Goal: Information Seeking & Learning: Learn about a topic

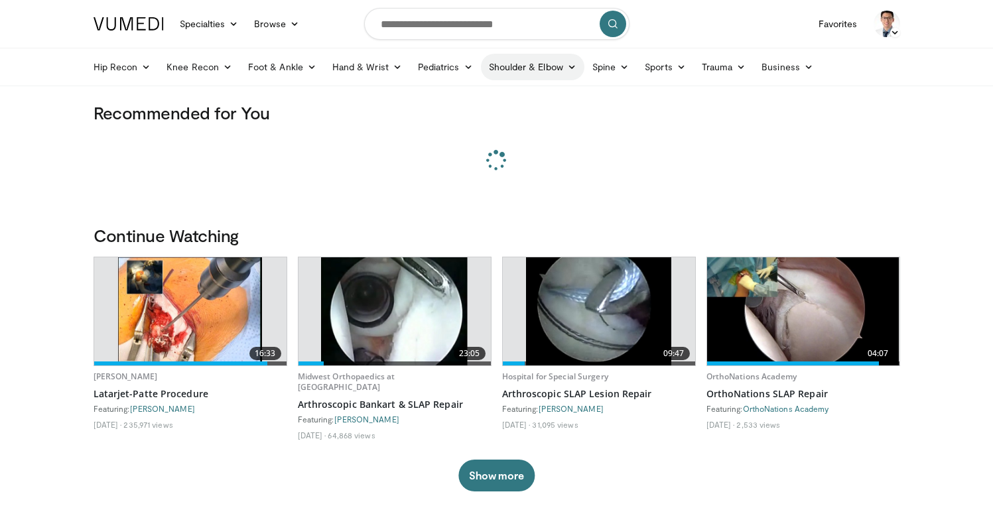
click at [548, 72] on link "Shoulder & Elbow" at bounding box center [533, 67] width 104 height 27
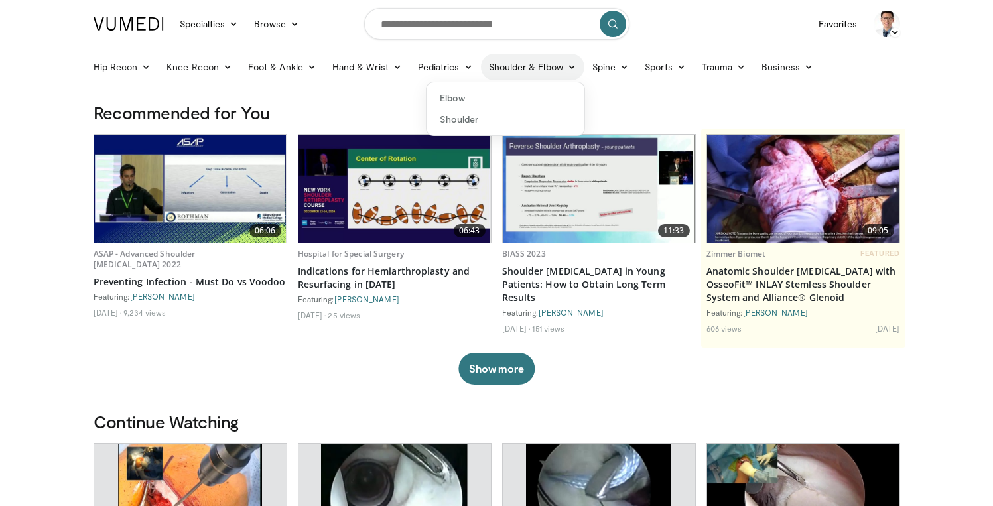
click at [547, 71] on link "Shoulder & Elbow" at bounding box center [533, 67] width 104 height 27
click at [419, 15] on input "Search topics, interventions" at bounding box center [496, 24] width 265 height 32
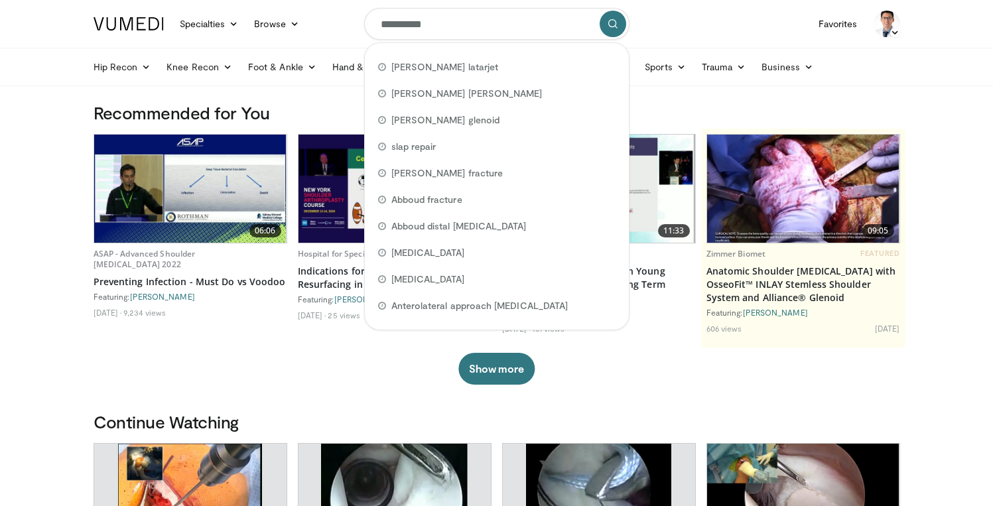
type input "**********"
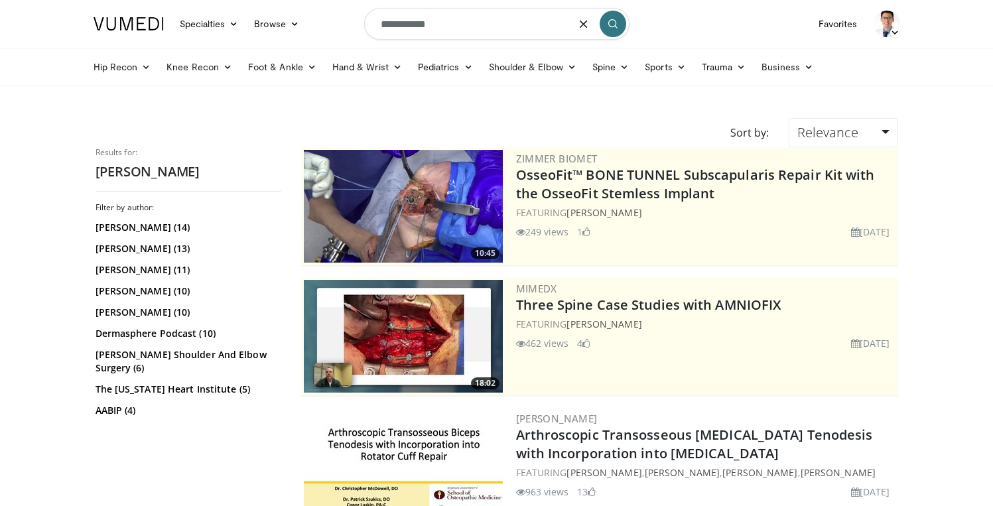
click at [474, 32] on input "**********" at bounding box center [496, 24] width 265 height 32
click at [119, 275] on link "Luke Austin (11)" at bounding box center [187, 269] width 182 height 13
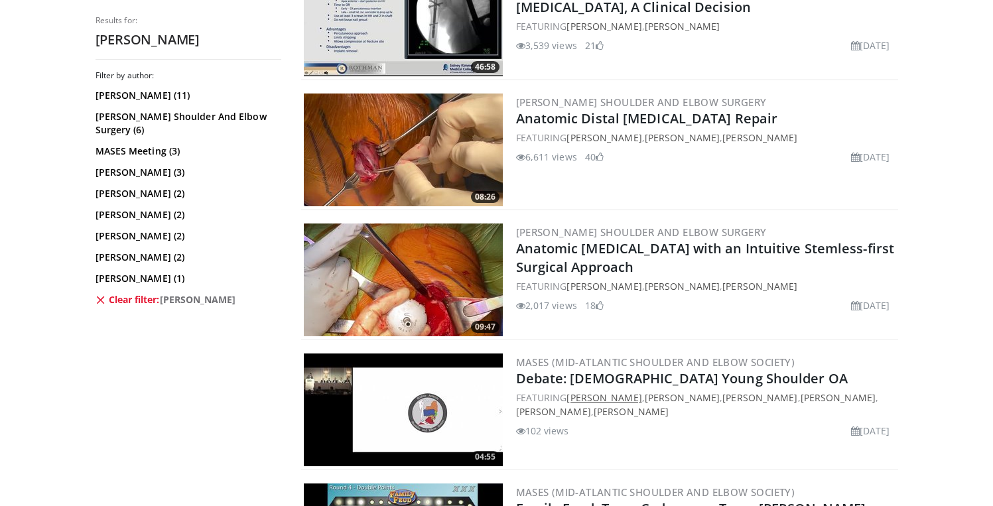
scroll to position [1350, 0]
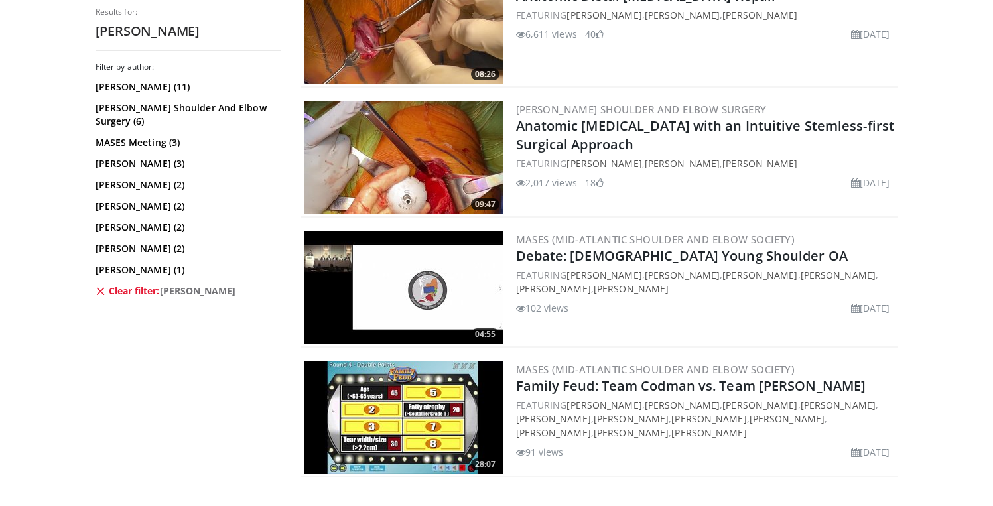
click at [441, 146] on img at bounding box center [403, 157] width 199 height 113
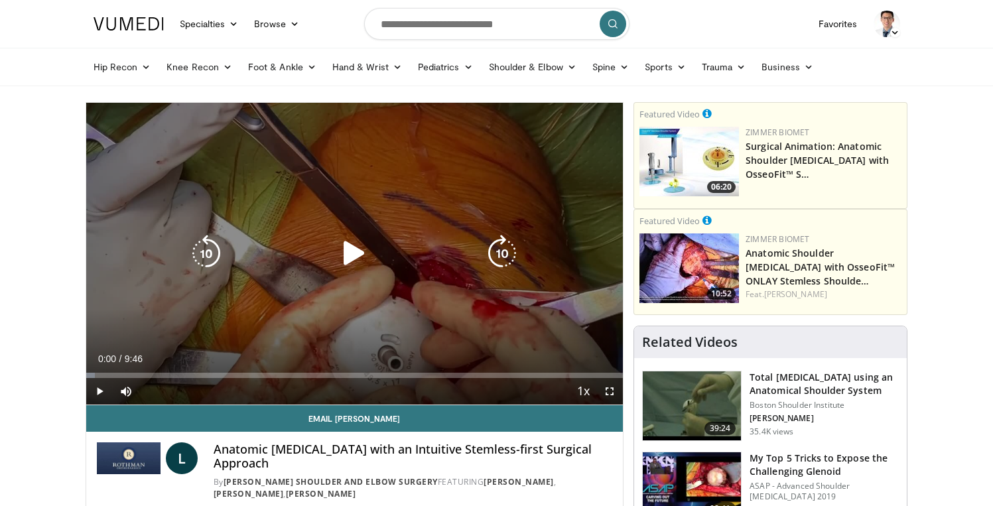
click at [340, 263] on icon "Video Player" at bounding box center [354, 253] width 37 height 37
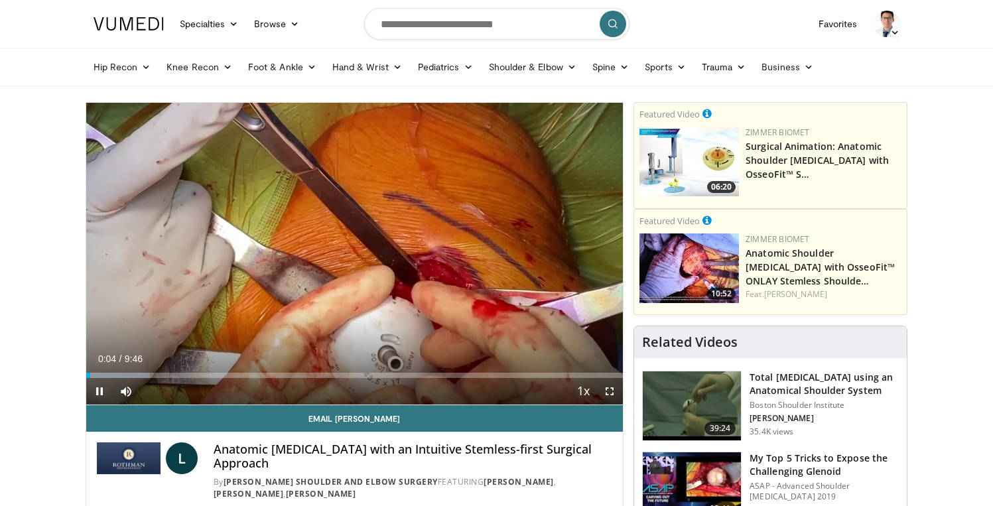
click at [614, 397] on span "Video Player" at bounding box center [609, 391] width 27 height 27
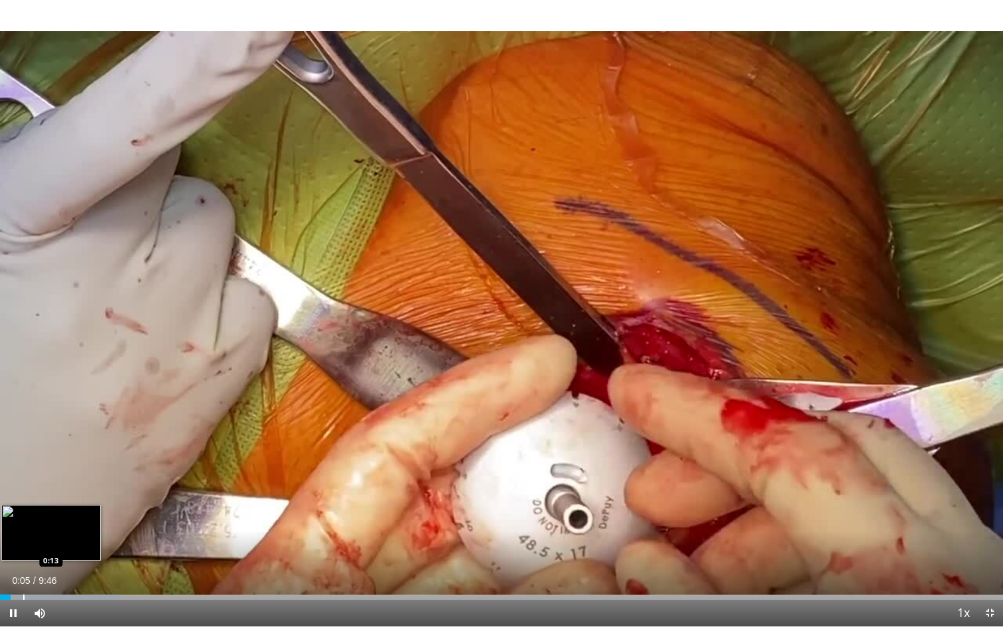
click at [23, 506] on div "Progress Bar" at bounding box center [23, 596] width 1 height 5
click at [35, 506] on div "Loaded : 18.78% 0:14 0:18" at bounding box center [501, 593] width 1003 height 13
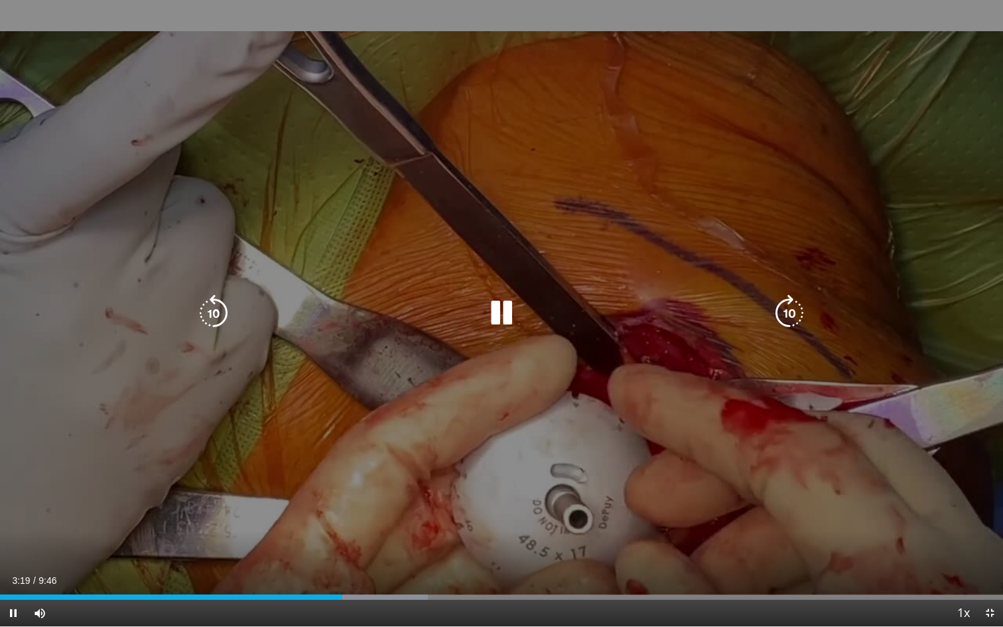
click at [508, 318] on icon "Video Player" at bounding box center [501, 313] width 37 height 37
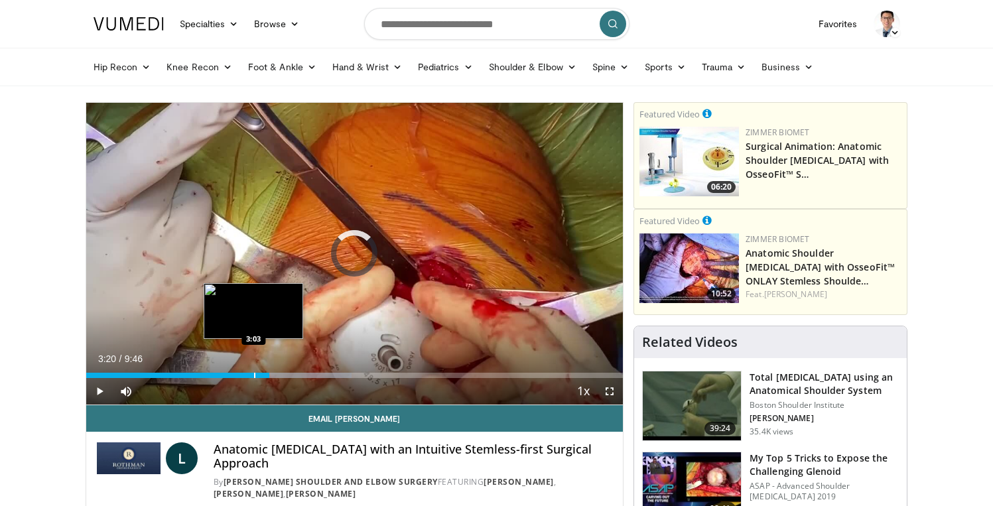
click at [253, 371] on div "Loaded : 49.52% 3:20 3:03" at bounding box center [354, 372] width 537 height 13
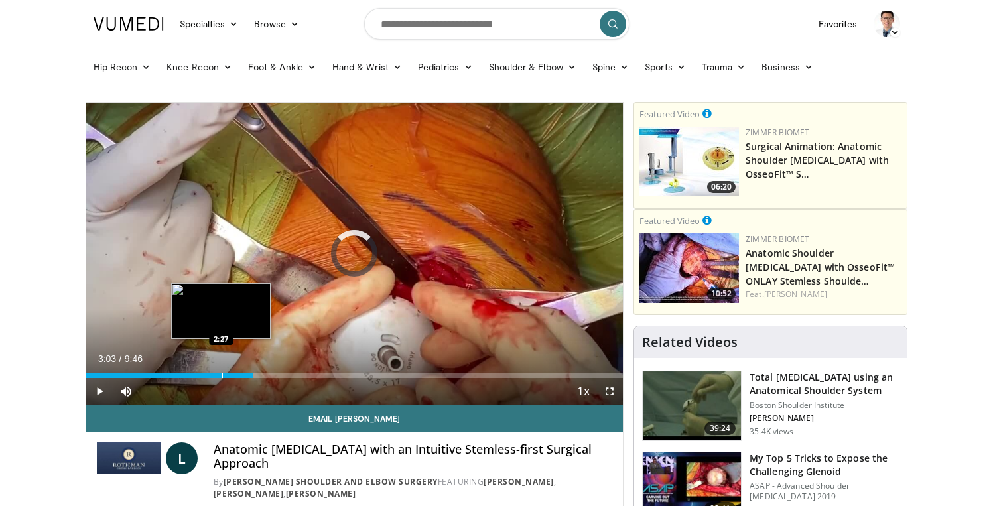
click at [222, 374] on div "Progress Bar" at bounding box center [222, 375] width 1 height 5
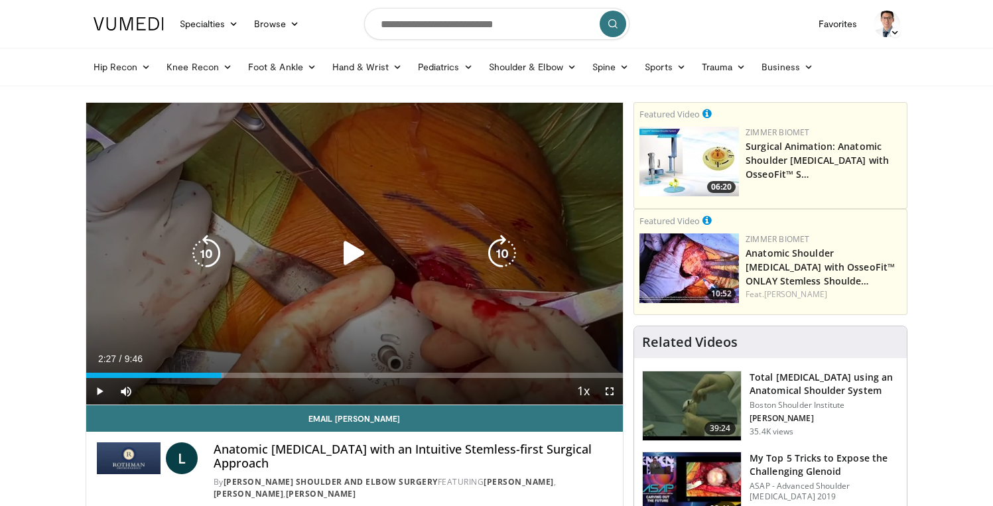
click at [413, 314] on div "10 seconds Tap to unmute" at bounding box center [354, 254] width 537 height 302
click at [394, 304] on div "10 seconds Tap to unmute" at bounding box center [354, 254] width 537 height 302
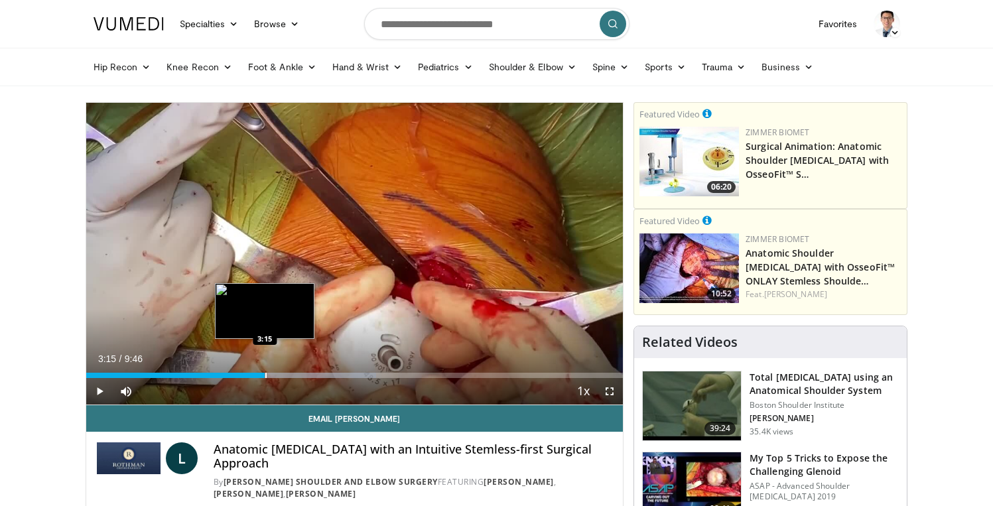
click at [265, 375] on div "Progress Bar" at bounding box center [265, 375] width 1 height 5
click at [253, 374] on div "3:15" at bounding box center [175, 375] width 179 height 5
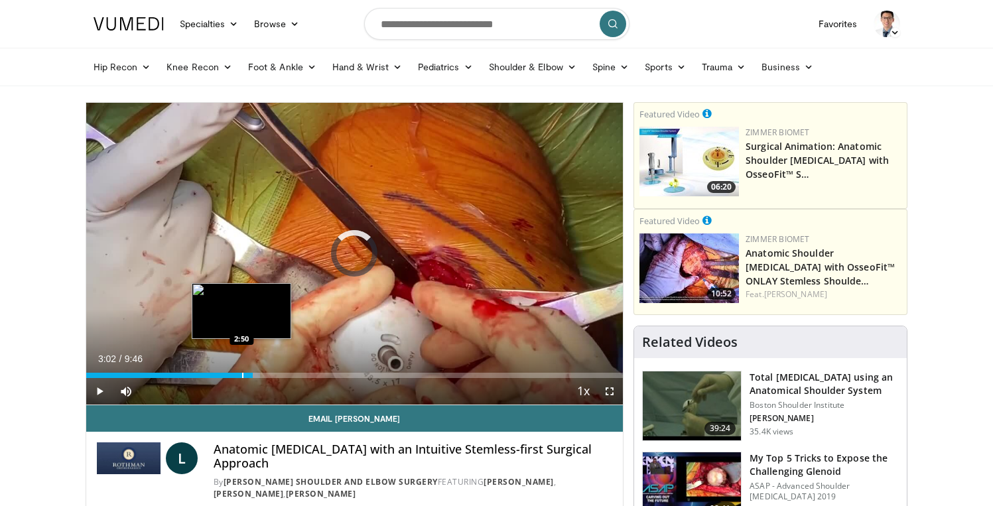
click at [242, 376] on div "Progress Bar" at bounding box center [242, 375] width 1 height 5
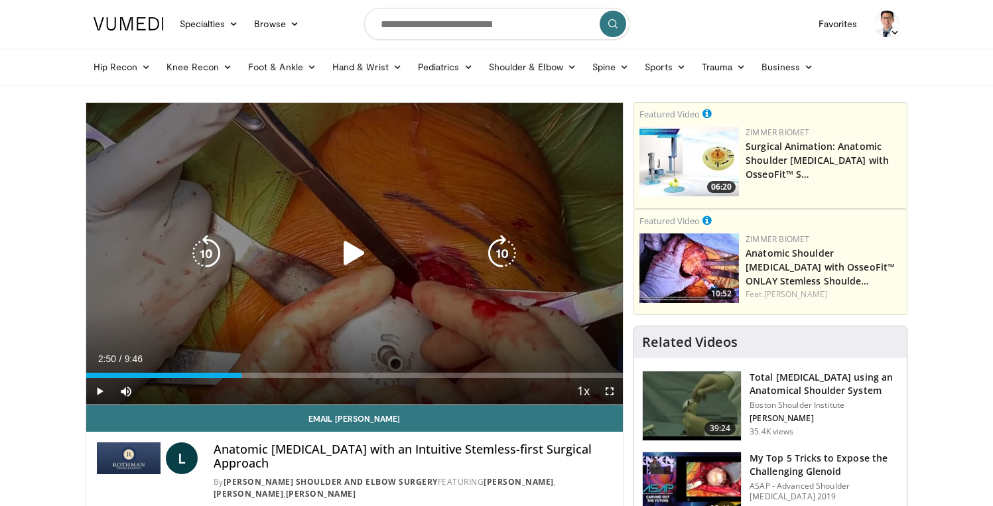
click at [364, 260] on icon "Video Player" at bounding box center [354, 253] width 37 height 37
click at [366, 257] on icon "Video Player" at bounding box center [354, 253] width 37 height 37
click at [413, 206] on div "10 seconds Tap to unmute" at bounding box center [354, 254] width 537 height 302
click at [356, 253] on icon "Video Player" at bounding box center [354, 253] width 37 height 37
click at [370, 268] on icon "Video Player" at bounding box center [354, 253] width 37 height 37
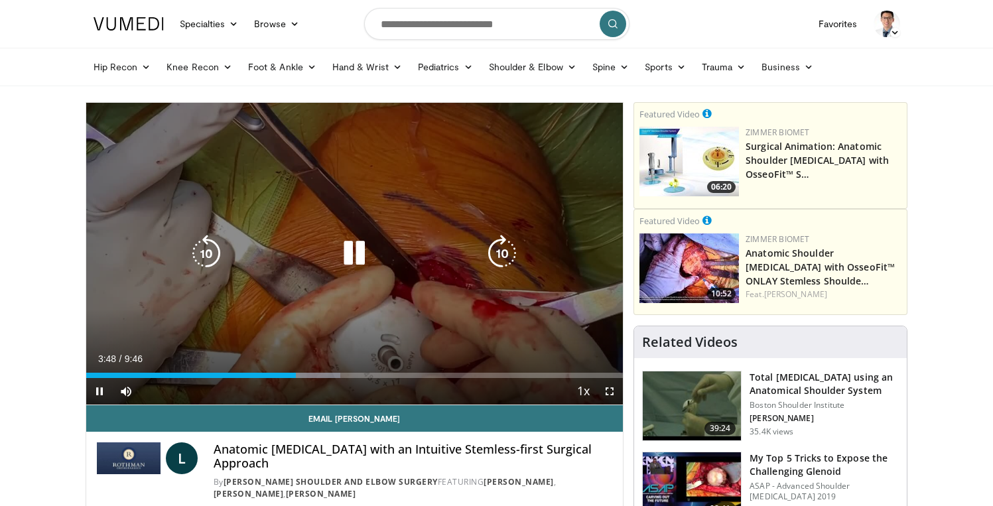
click at [366, 254] on icon "Video Player" at bounding box center [354, 253] width 37 height 37
click at [359, 247] on icon "Video Player" at bounding box center [354, 253] width 37 height 37
click at [362, 265] on icon "Video Player" at bounding box center [354, 253] width 37 height 37
click at [404, 247] on div "Video Player" at bounding box center [354, 253] width 322 height 27
click at [387, 265] on div "Video Player" at bounding box center [354, 253] width 322 height 27
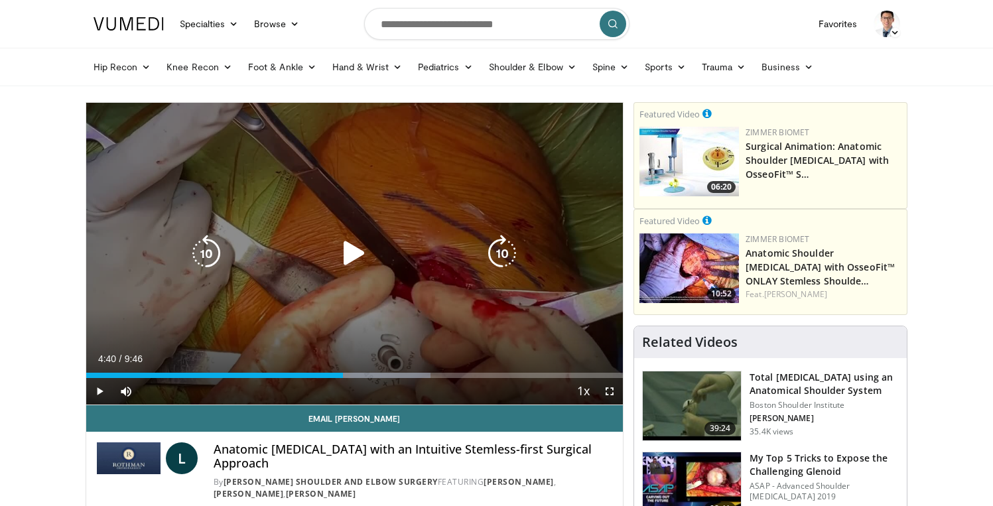
click at [350, 255] on icon "Video Player" at bounding box center [354, 253] width 37 height 37
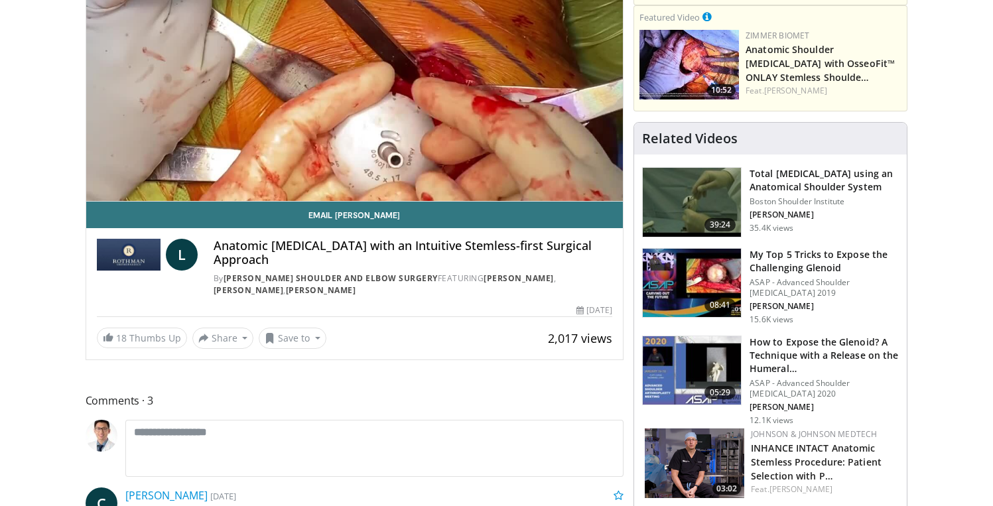
scroll to position [74, 0]
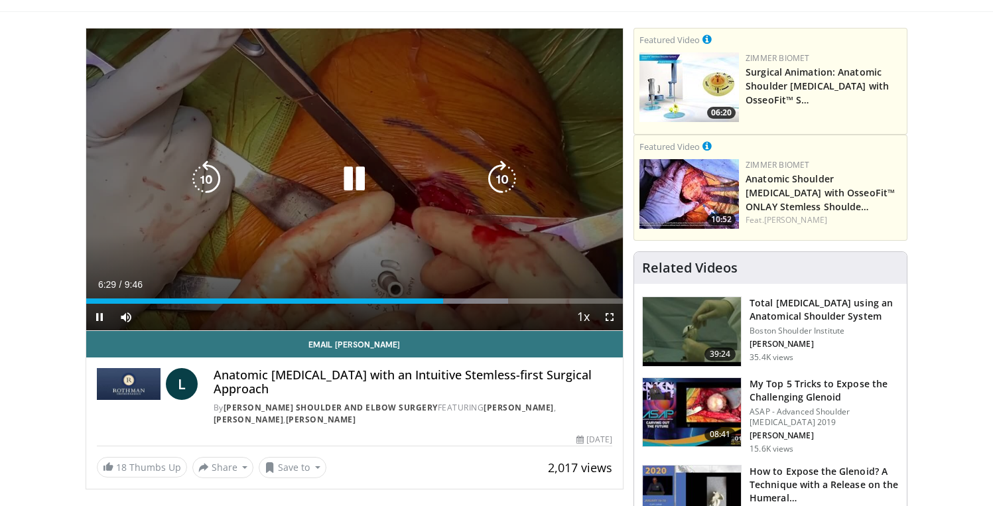
click at [356, 173] on icon "Video Player" at bounding box center [354, 179] width 37 height 37
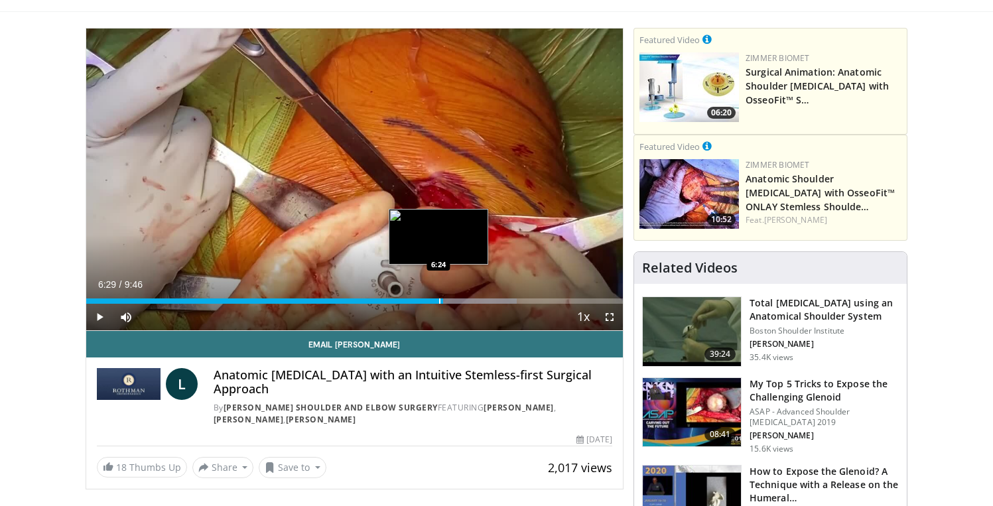
click at [439, 301] on div "Progress Bar" at bounding box center [439, 301] width 1 height 5
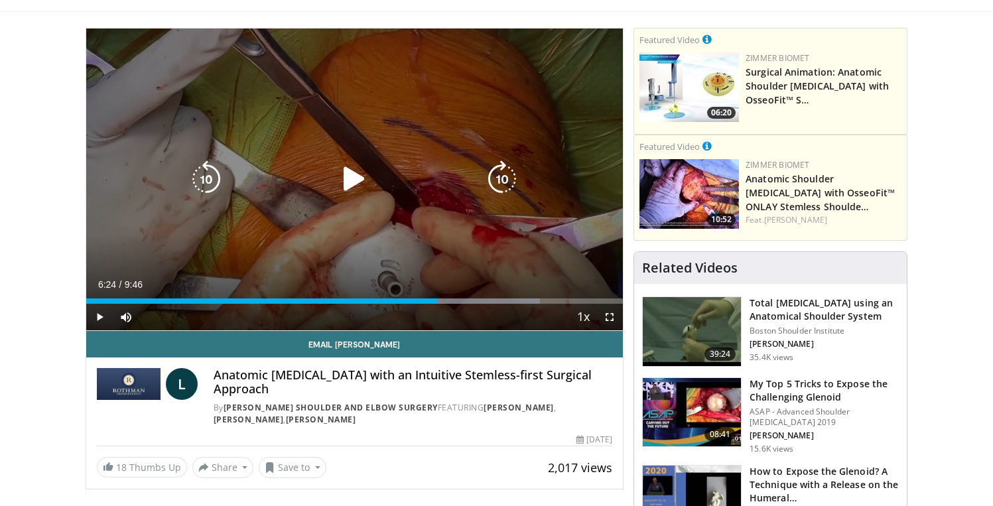
click at [408, 248] on div "10 seconds Tap to unmute" at bounding box center [354, 180] width 537 height 302
click at [350, 186] on icon "Video Player" at bounding box center [354, 179] width 37 height 37
click at [363, 221] on div "10 seconds Tap to unmute" at bounding box center [354, 180] width 537 height 302
click at [360, 182] on icon "Video Player" at bounding box center [354, 179] width 37 height 37
click at [346, 213] on div "10 seconds Tap to unmute" at bounding box center [354, 180] width 537 height 302
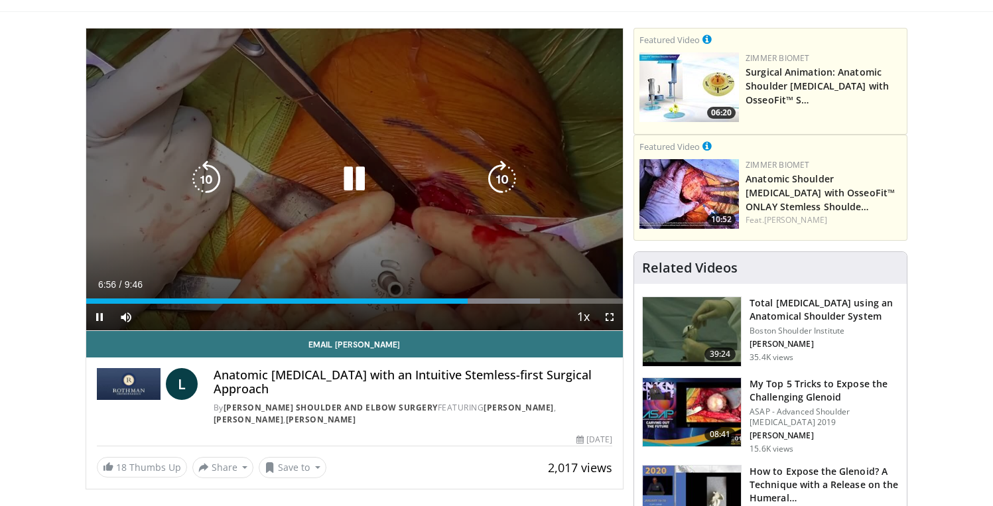
drag, startPoint x: 354, startPoint y: 181, endPoint x: 370, endPoint y: 198, distance: 22.5
click at [354, 181] on icon "Video Player" at bounding box center [354, 179] width 37 height 37
click at [352, 222] on div "10 seconds Tap to unmute" at bounding box center [354, 180] width 537 height 302
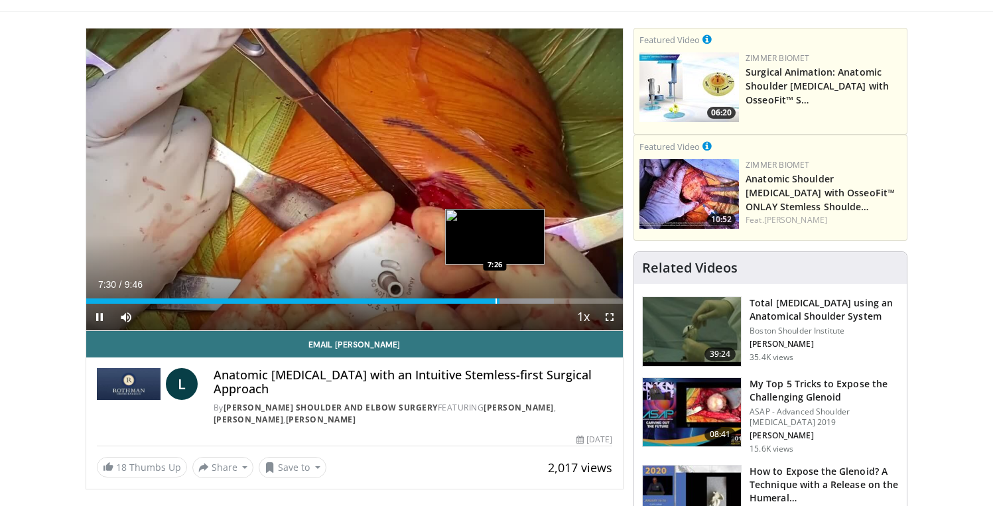
click at [496, 300] on div "Progress Bar" at bounding box center [496, 301] width 1 height 5
click at [492, 300] on div "7:26" at bounding box center [290, 301] width 409 height 5
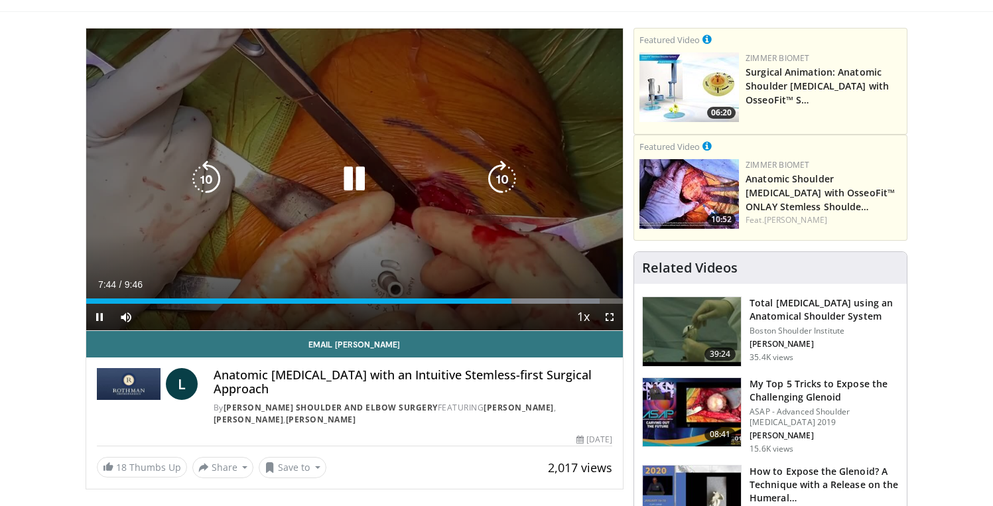
click at [351, 173] on icon "Video Player" at bounding box center [354, 179] width 37 height 37
click at [435, 183] on div "Video Player" at bounding box center [354, 179] width 322 height 27
click at [321, 176] on div "Video Player" at bounding box center [354, 179] width 322 height 27
click at [340, 174] on icon "Video Player" at bounding box center [354, 179] width 37 height 37
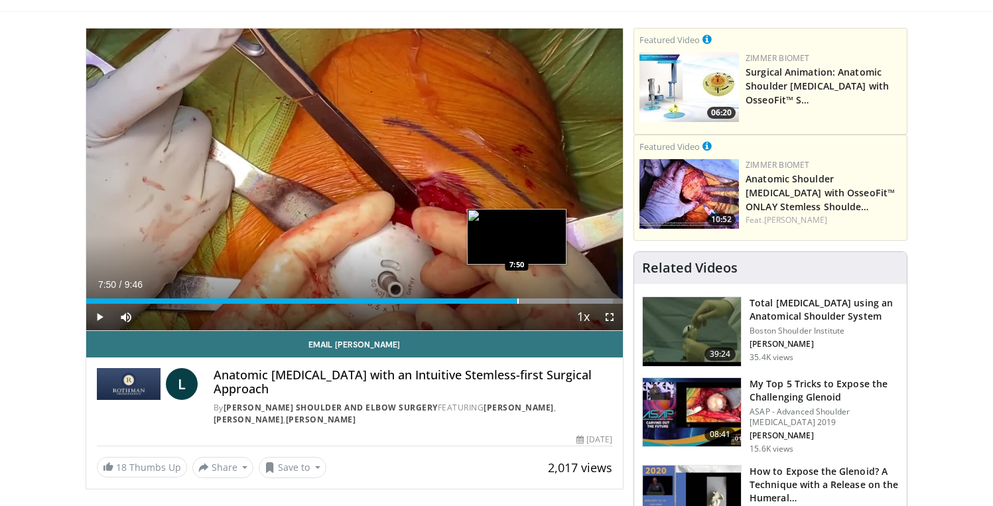
click at [518, 299] on div "Progress Bar" at bounding box center [518, 301] width 1 height 5
click at [525, 301] on div "Progress Bar" at bounding box center [525, 301] width 1 height 5
click at [532, 301] on div "Progress Bar" at bounding box center [532, 301] width 1 height 5
click at [543, 300] on div "Progress Bar" at bounding box center [543, 301] width 1 height 5
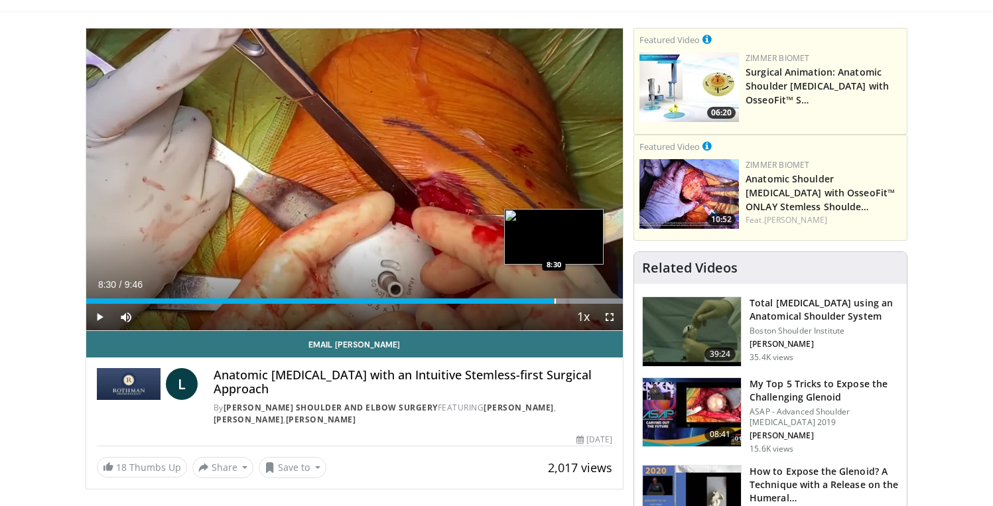
click at [555, 300] on div "Progress Bar" at bounding box center [555, 301] width 1 height 5
click at [563, 303] on div "Progress Bar" at bounding box center [563, 301] width 1 height 5
click at [561, 299] on div "Progress Bar" at bounding box center [561, 301] width 1 height 5
click at [580, 301] on div "Progress Bar" at bounding box center [580, 301] width 1 height 5
click at [594, 299] on div "Progress Bar" at bounding box center [592, 301] width 1 height 5
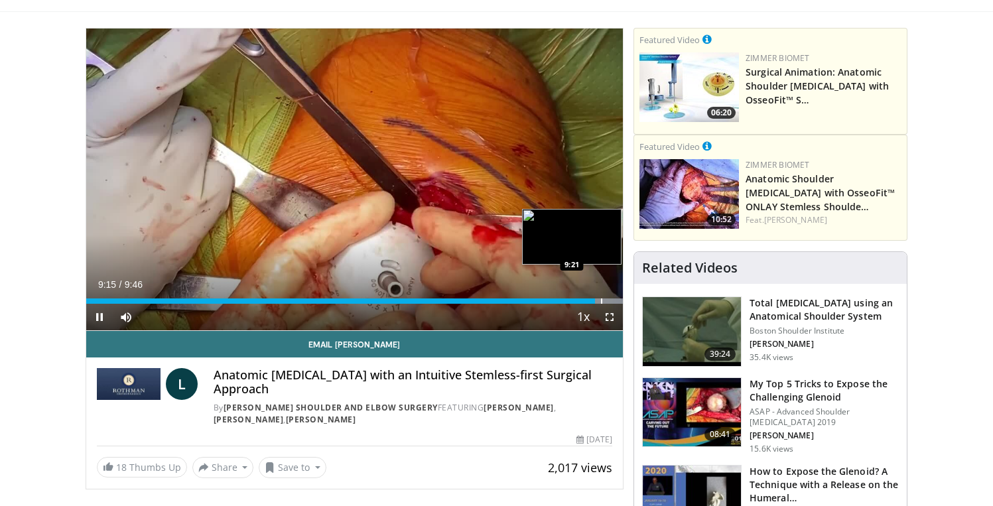
click at [600, 297] on div "Loaded : 99.95% 9:15 9:21" at bounding box center [354, 297] width 537 height 13
click at [612, 299] on div "Progress Bar" at bounding box center [612, 301] width 1 height 5
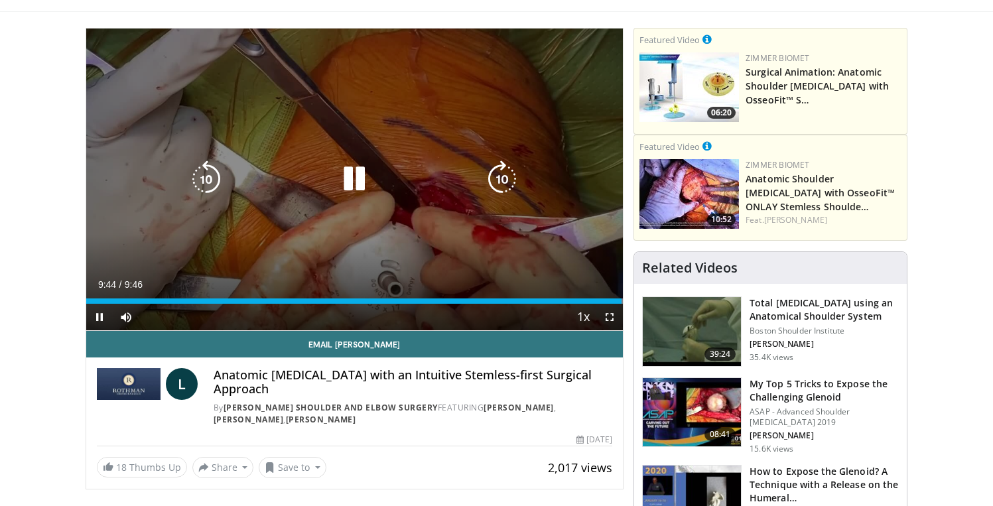
click at [350, 175] on icon "Video Player" at bounding box center [354, 179] width 37 height 37
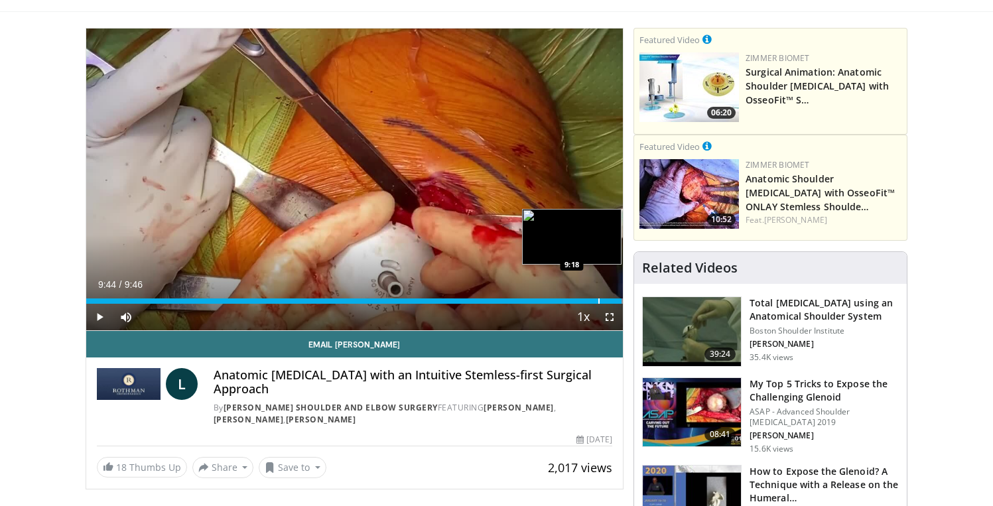
click at [598, 302] on div "Progress Bar" at bounding box center [598, 301] width 1 height 5
click at [586, 299] on div "Progress Bar" at bounding box center [586, 301] width 1 height 5
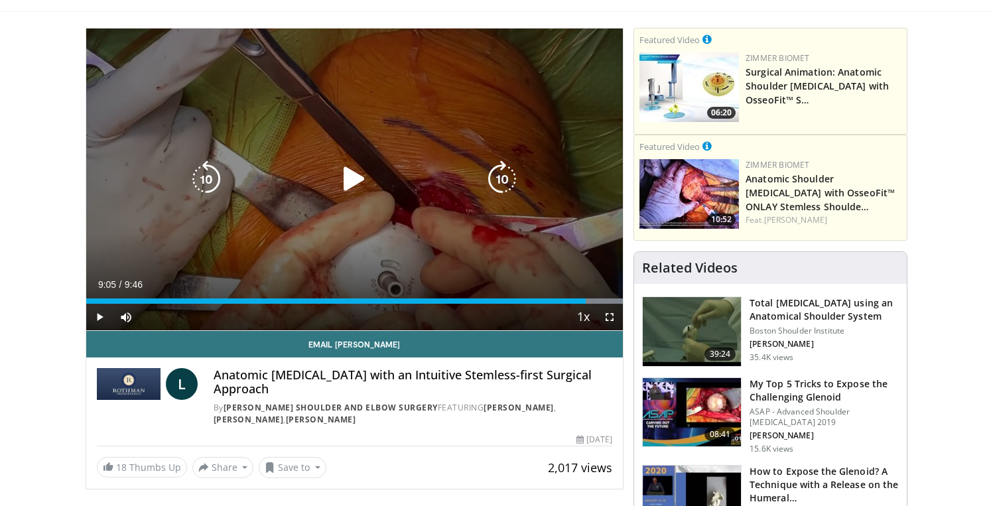
click at [452, 236] on div "10 seconds Tap to unmute" at bounding box center [354, 180] width 537 height 302
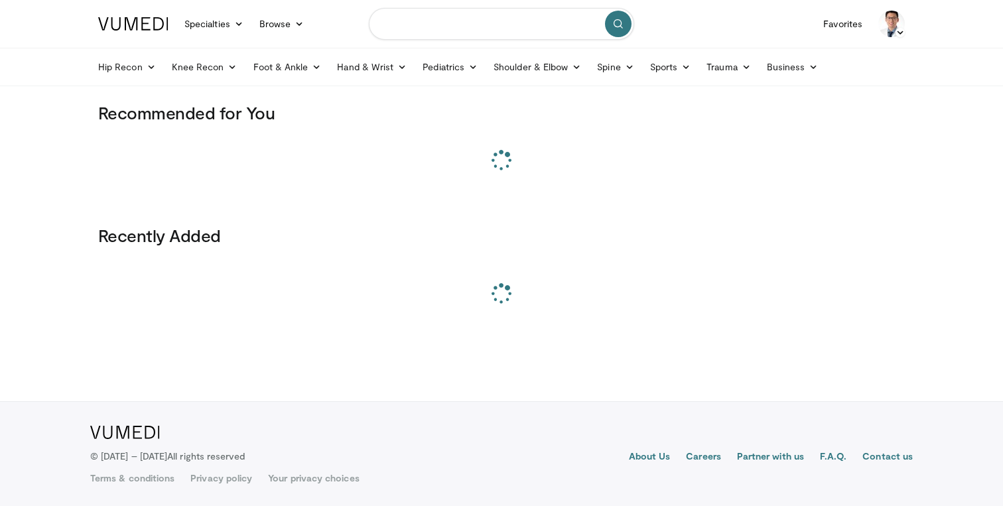
click at [441, 35] on input "Search topics, interventions" at bounding box center [501, 24] width 265 height 32
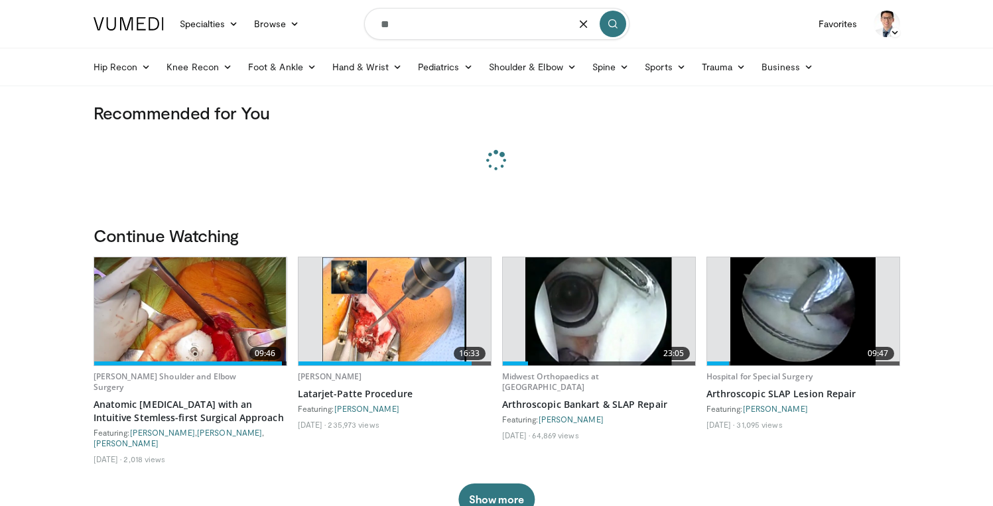
type input "*"
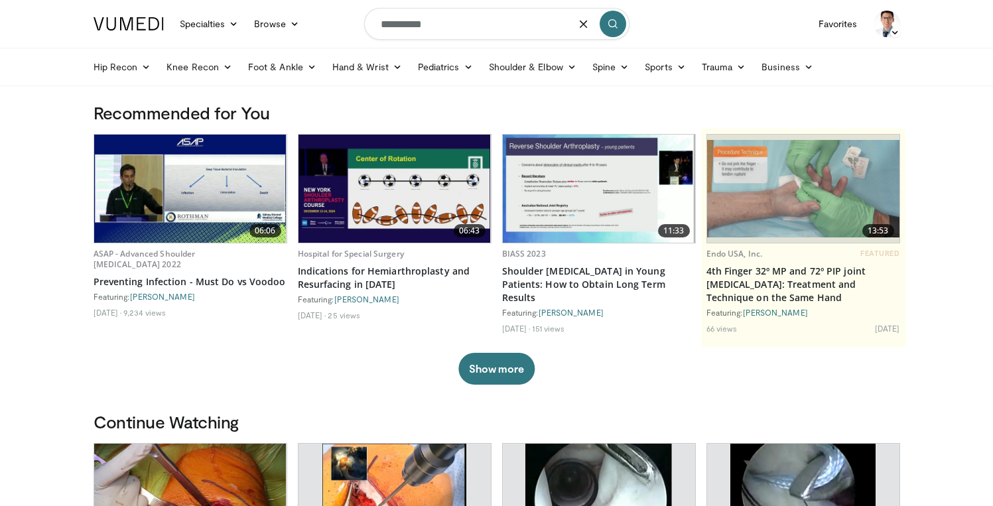
type input "**********"
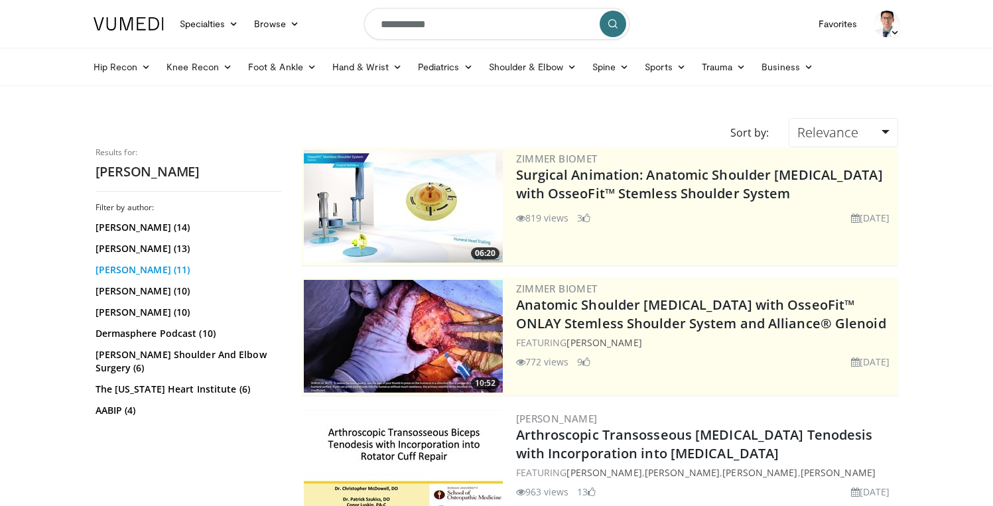
click at [131, 269] on link "[PERSON_NAME] (11)" at bounding box center [187, 269] width 182 height 13
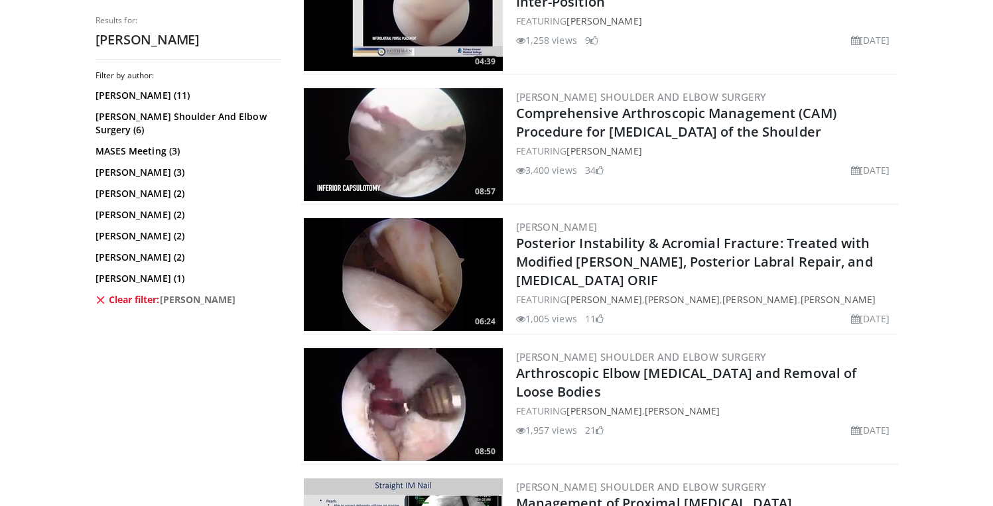
scroll to position [956, 0]
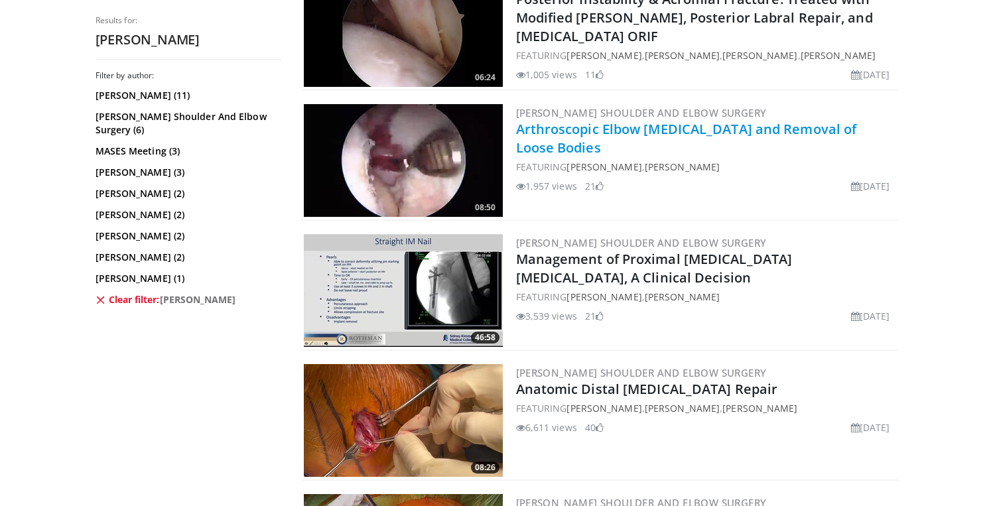
click at [616, 145] on link "Arthroscopic Elbow [MEDICAL_DATA] and Removal of Loose Bodies" at bounding box center [686, 138] width 341 height 36
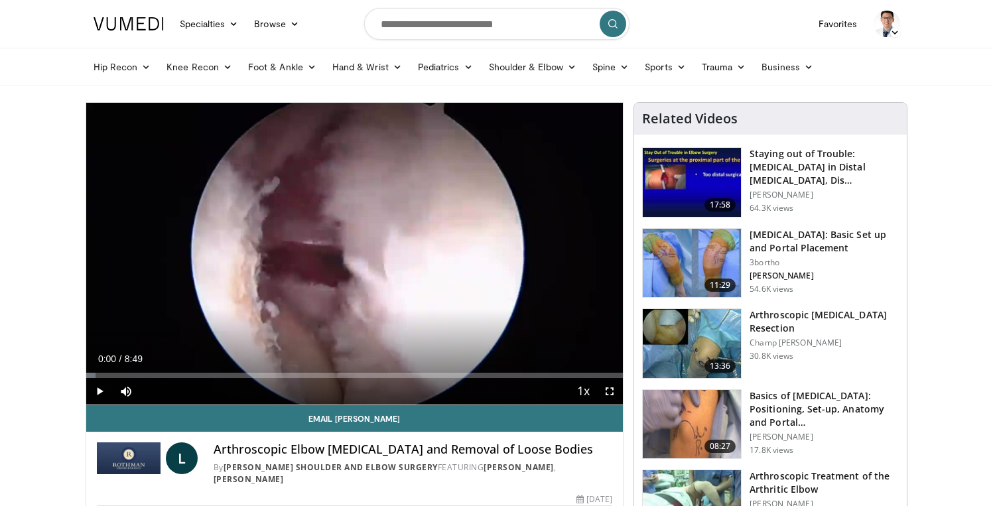
click at [98, 389] on span "Video Player" at bounding box center [99, 391] width 27 height 27
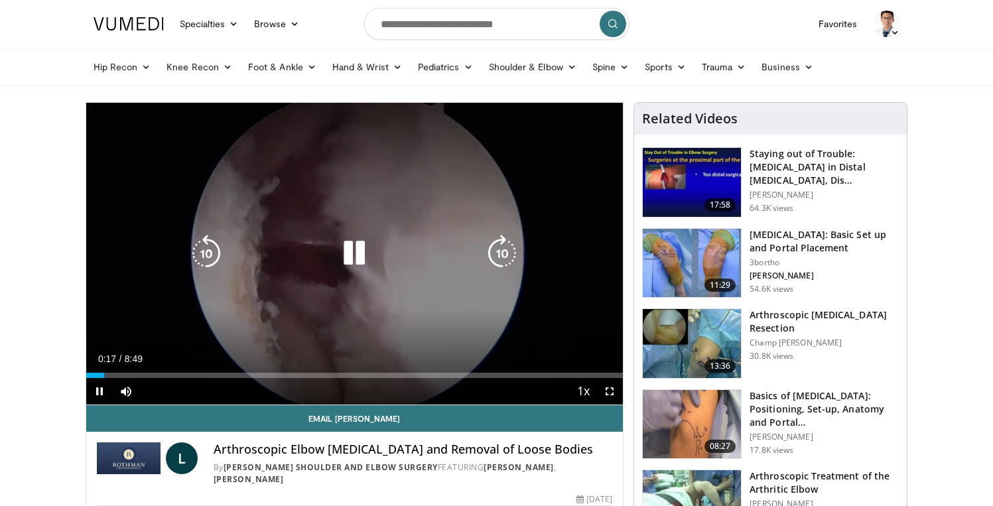
click at [362, 267] on icon "Video Player" at bounding box center [354, 253] width 37 height 37
click at [340, 272] on icon "Video Player" at bounding box center [354, 253] width 37 height 37
click at [362, 251] on icon "Video Player" at bounding box center [354, 253] width 37 height 37
click at [420, 230] on div "10 seconds Tap to unmute" at bounding box center [354, 254] width 537 height 302
click at [358, 251] on icon "Video Player" at bounding box center [354, 253] width 37 height 37
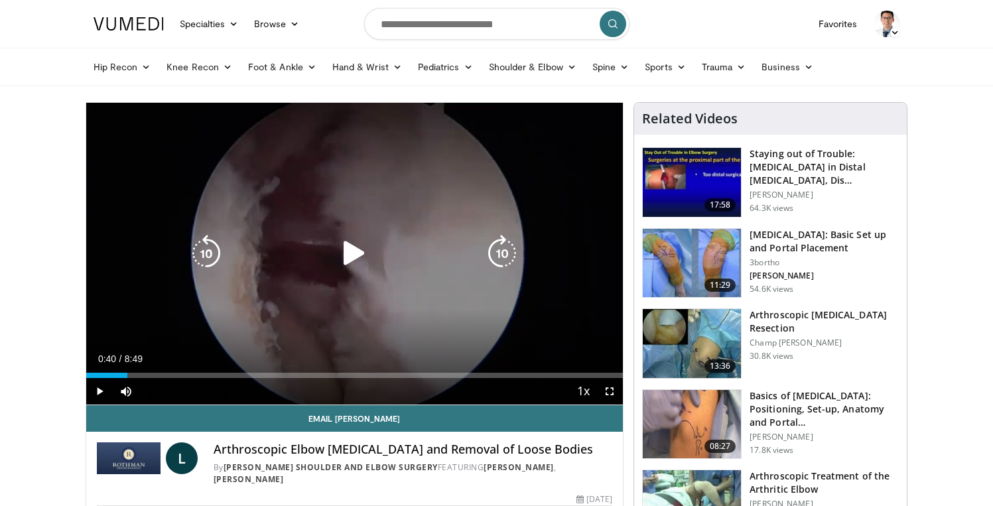
click at [358, 251] on icon "Video Player" at bounding box center [354, 253] width 37 height 37
click at [415, 242] on div "Video Player" at bounding box center [354, 253] width 322 height 27
click at [381, 250] on div "Video Player" at bounding box center [354, 253] width 322 height 27
click at [399, 314] on div "10 seconds Tap to unmute" at bounding box center [354, 254] width 537 height 302
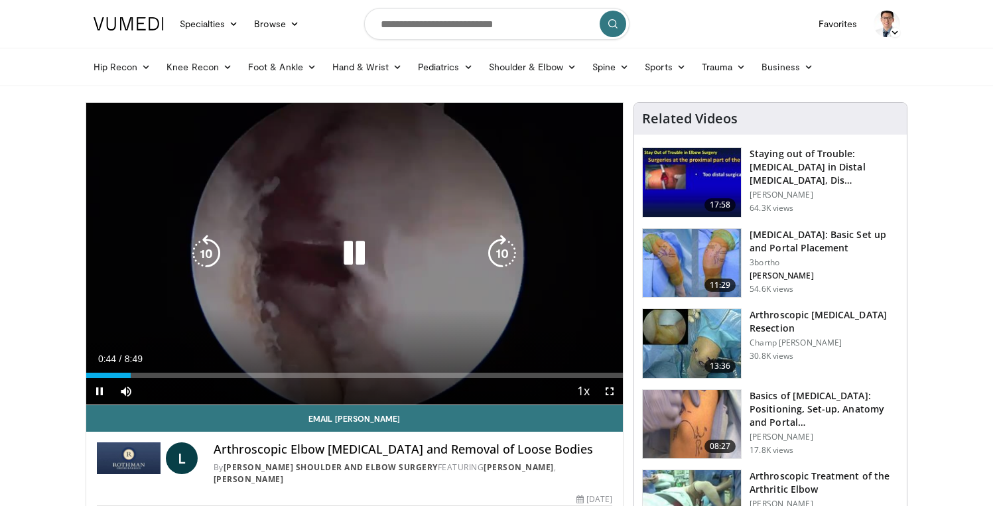
click at [364, 258] on icon "Video Player" at bounding box center [354, 253] width 37 height 37
click at [348, 238] on icon "Video Player" at bounding box center [354, 253] width 37 height 37
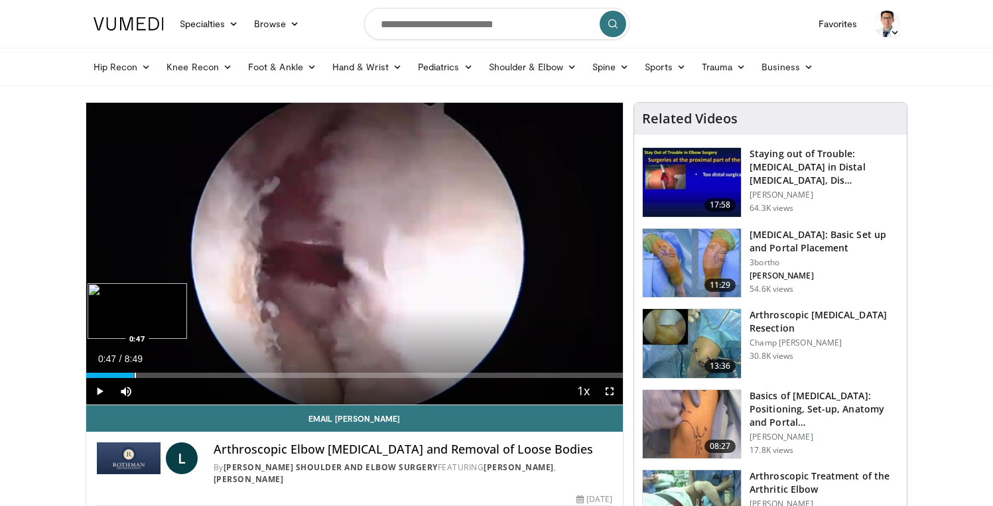
click at [135, 374] on div "Progress Bar" at bounding box center [135, 375] width 1 height 5
click at [136, 376] on div "Progress Bar" at bounding box center [136, 375] width 1 height 5
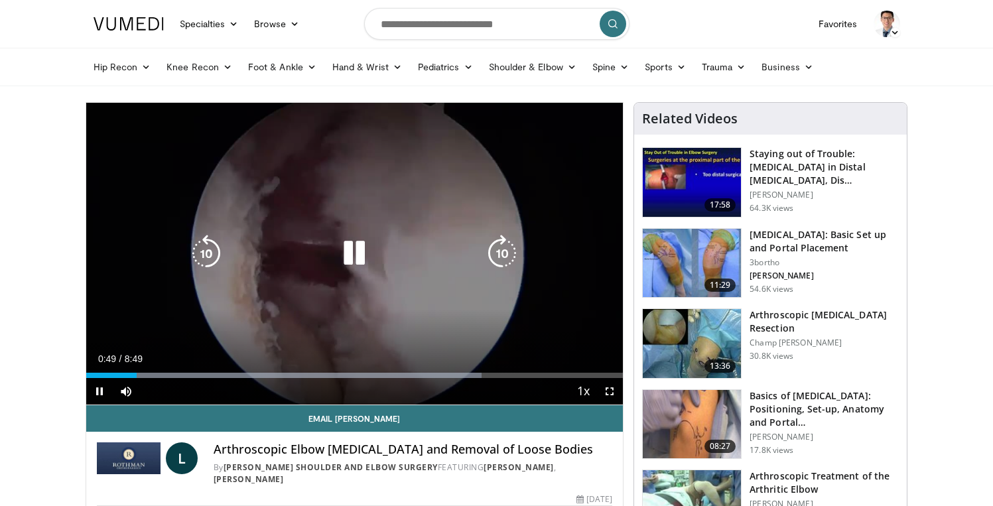
click at [358, 255] on icon "Video Player" at bounding box center [354, 253] width 37 height 37
click at [358, 253] on icon "Video Player" at bounding box center [354, 253] width 37 height 37
click at [364, 255] on icon "Video Player" at bounding box center [354, 253] width 37 height 37
click at [365, 258] on icon "Video Player" at bounding box center [354, 253] width 37 height 37
click at [356, 254] on icon "Video Player" at bounding box center [354, 253] width 37 height 37
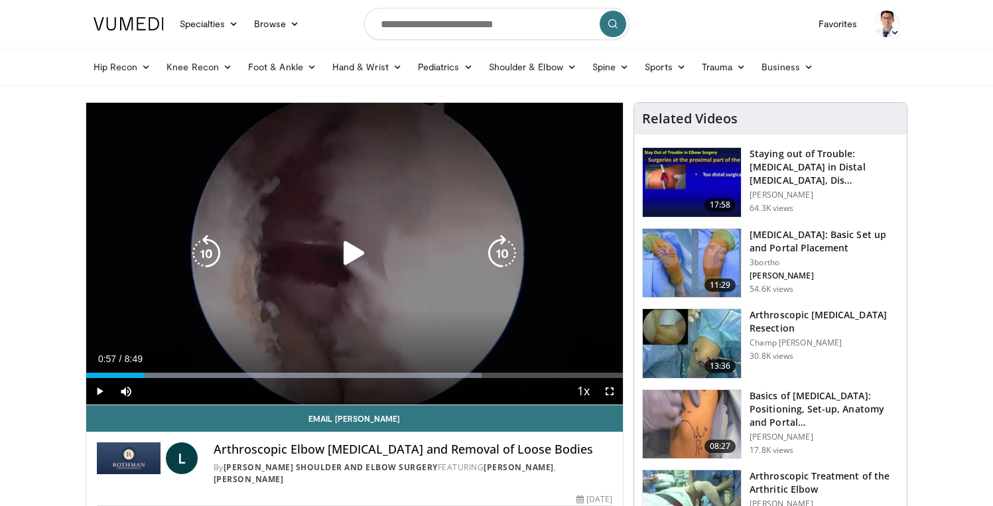
click at [303, 257] on div "Video Player" at bounding box center [354, 253] width 322 height 27
click at [354, 255] on icon "Video Player" at bounding box center [354, 253] width 37 height 37
click at [353, 258] on icon "Video Player" at bounding box center [354, 253] width 37 height 37
click at [377, 271] on div "10 seconds Tap to unmute" at bounding box center [354, 254] width 537 height 302
click at [359, 254] on icon "Video Player" at bounding box center [354, 253] width 37 height 37
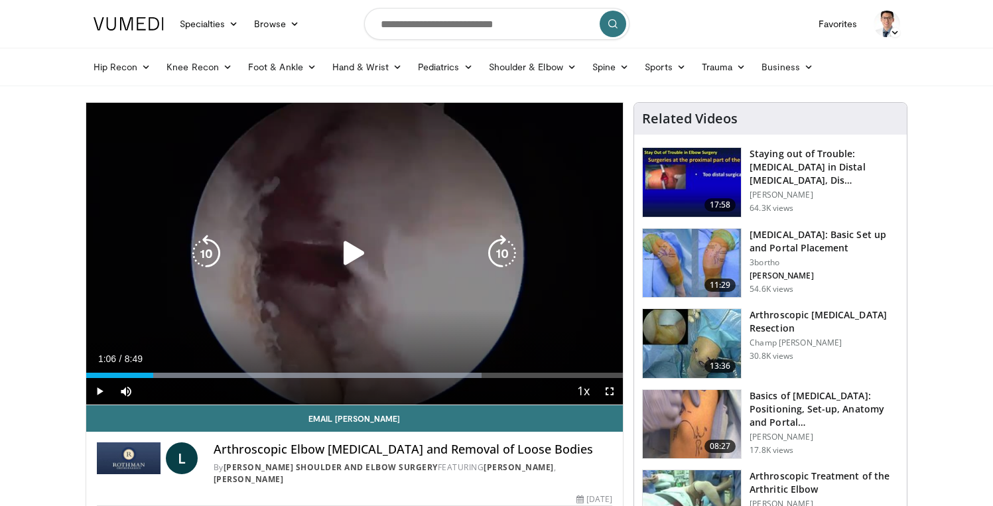
click at [320, 303] on div "10 seconds Tap to unmute" at bounding box center [354, 254] width 537 height 302
click at [358, 261] on icon "Video Player" at bounding box center [354, 253] width 37 height 37
click at [382, 276] on div "10 seconds Tap to unmute" at bounding box center [354, 254] width 537 height 302
click at [361, 251] on icon "Video Player" at bounding box center [354, 253] width 37 height 37
click at [376, 303] on div "10 seconds Tap to unmute" at bounding box center [354, 254] width 537 height 302
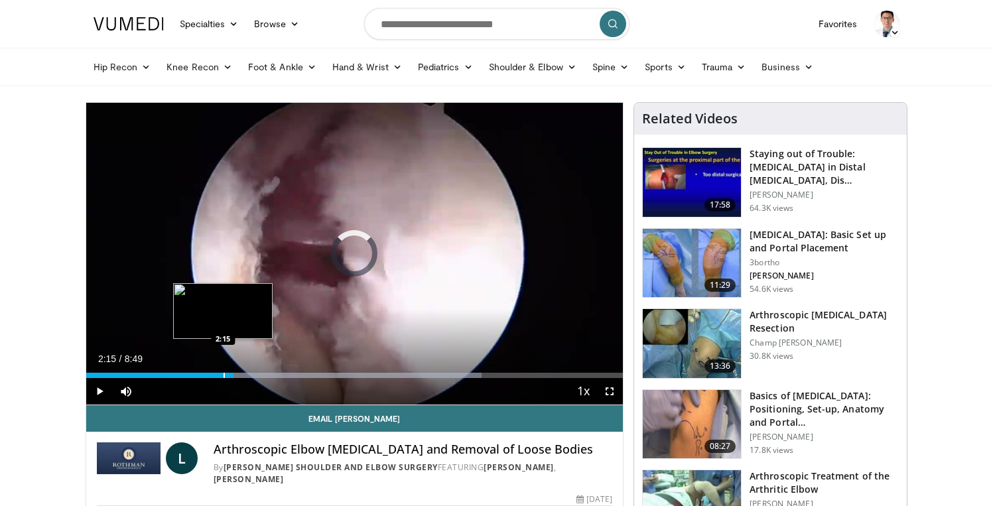
click at [223, 371] on div "Loaded : 73.67% 2:15 2:15" at bounding box center [354, 372] width 537 height 13
click at [214, 370] on div "Loaded : 92.56% 2:06 2:06" at bounding box center [354, 372] width 537 height 13
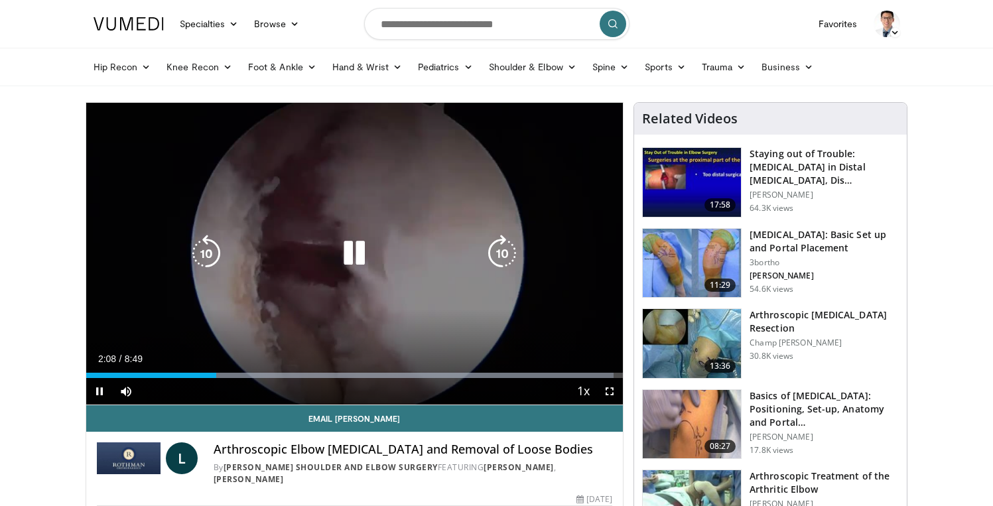
click at [366, 247] on icon "Video Player" at bounding box center [354, 253] width 37 height 37
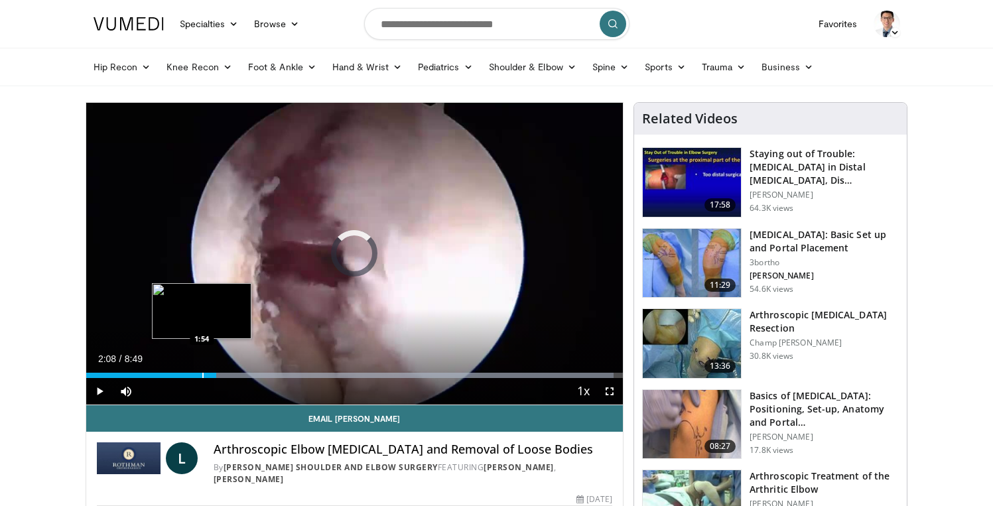
click at [202, 373] on div "Progress Bar" at bounding box center [202, 375] width 1 height 5
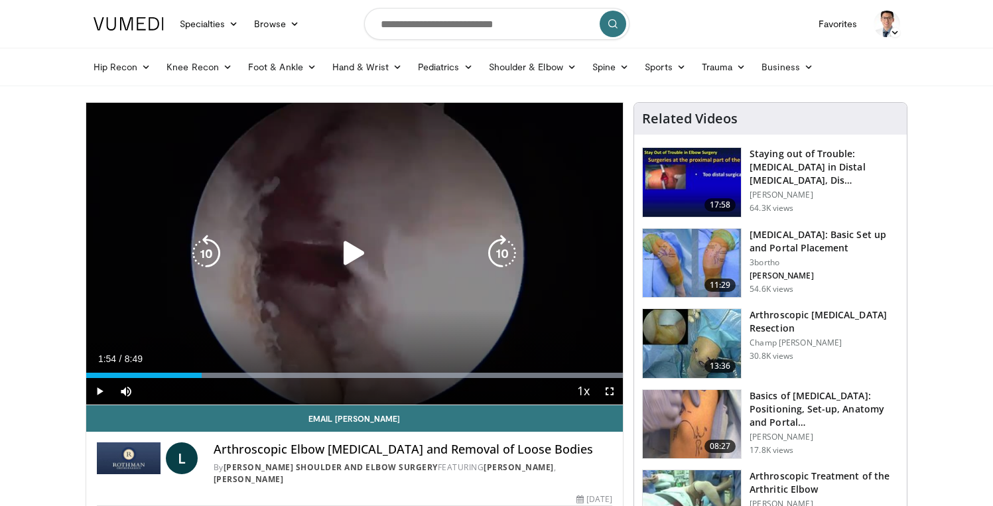
click at [299, 298] on div "10 seconds Tap to unmute" at bounding box center [354, 254] width 537 height 302
click at [366, 263] on icon "Video Player" at bounding box center [354, 253] width 37 height 37
click at [361, 251] on icon "Video Player" at bounding box center [354, 253] width 37 height 37
click at [361, 271] on icon "Video Player" at bounding box center [354, 253] width 37 height 37
click at [427, 265] on div "Video Player" at bounding box center [354, 253] width 322 height 27
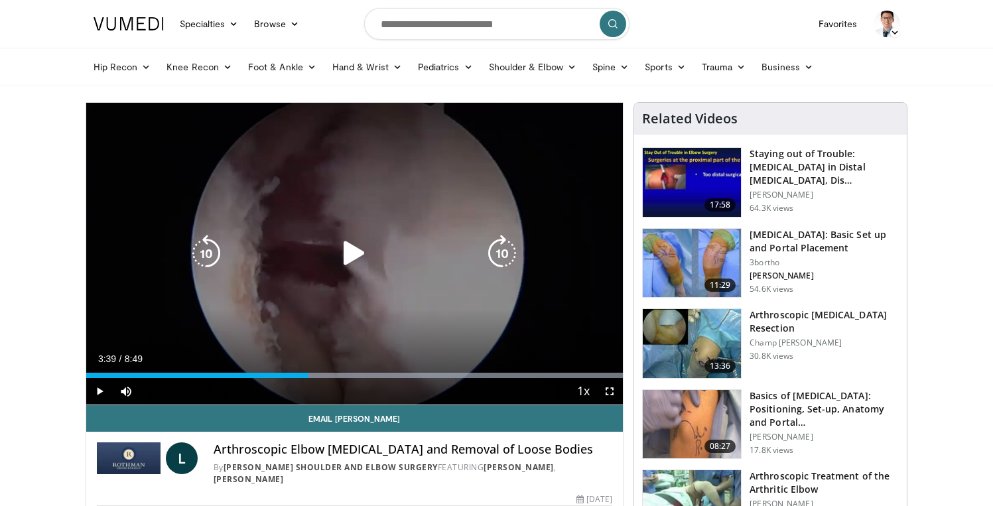
click at [379, 285] on div "10 seconds Tap to unmute" at bounding box center [354, 254] width 537 height 302
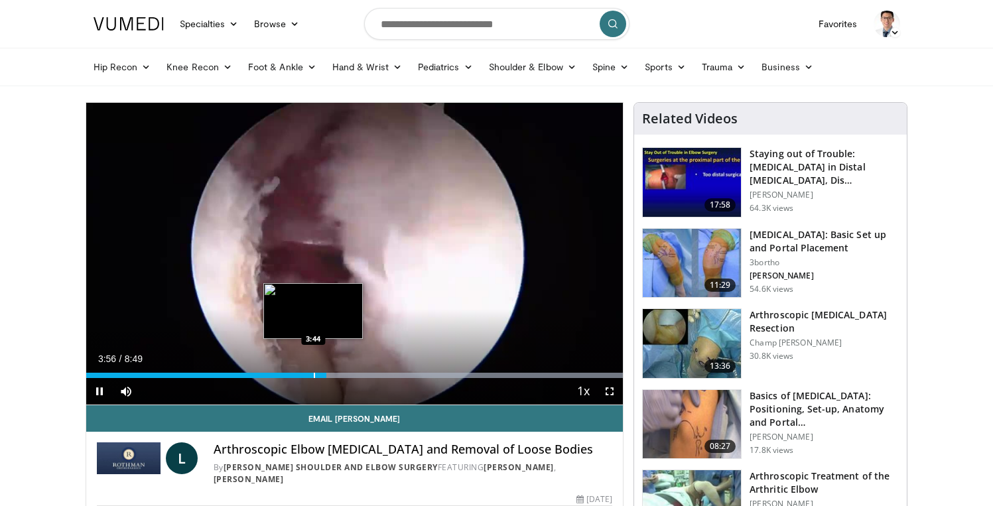
click at [314, 373] on div "Progress Bar" at bounding box center [314, 375] width 1 height 5
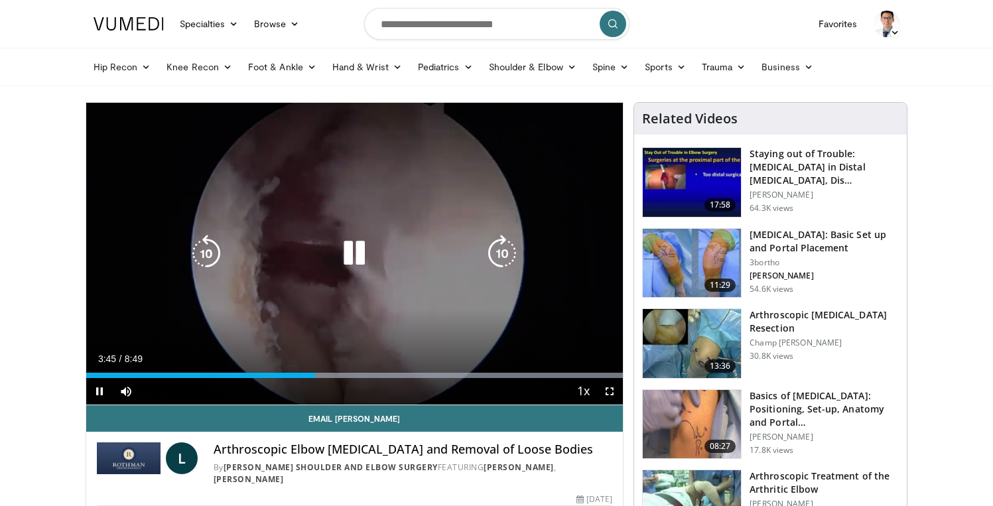
click at [361, 253] on icon "Video Player" at bounding box center [354, 253] width 37 height 37
click at [332, 265] on div "Video Player" at bounding box center [354, 253] width 322 height 27
click at [352, 255] on icon "Video Player" at bounding box center [354, 253] width 37 height 37
click at [345, 256] on icon "Video Player" at bounding box center [354, 253] width 37 height 37
click at [350, 263] on icon "Video Player" at bounding box center [354, 253] width 37 height 37
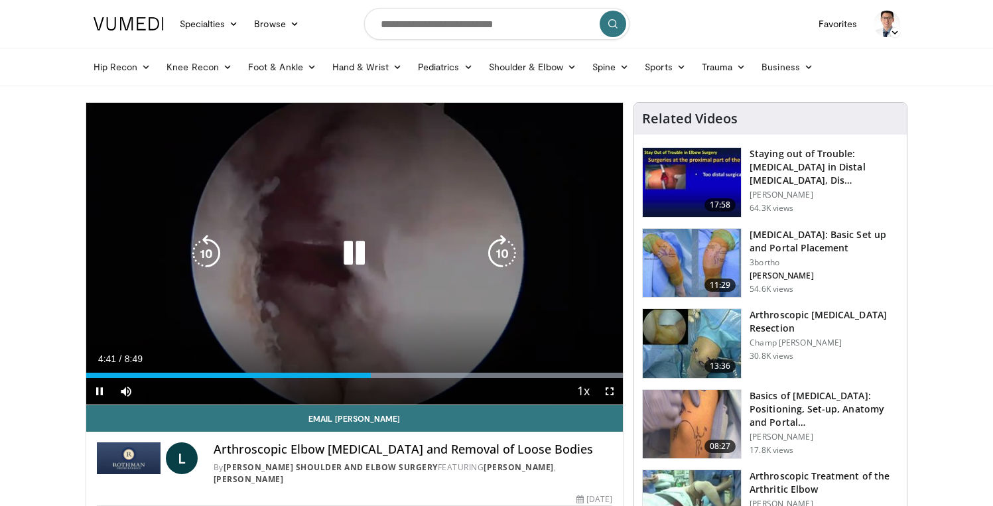
click at [354, 255] on icon "Video Player" at bounding box center [354, 253] width 37 height 37
click at [456, 302] on div "10 seconds Tap to unmute" at bounding box center [354, 254] width 537 height 302
click at [364, 249] on icon "Video Player" at bounding box center [354, 253] width 37 height 37
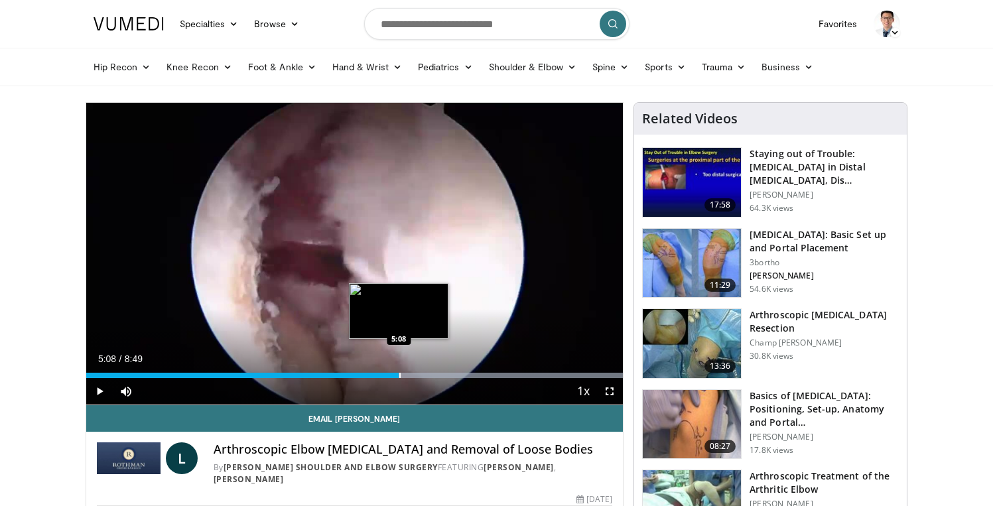
click at [399, 371] on div "Loaded : 99.99% 5:08 5:08" at bounding box center [354, 372] width 537 height 13
click at [394, 376] on div "Progress Bar" at bounding box center [394, 375] width 1 height 5
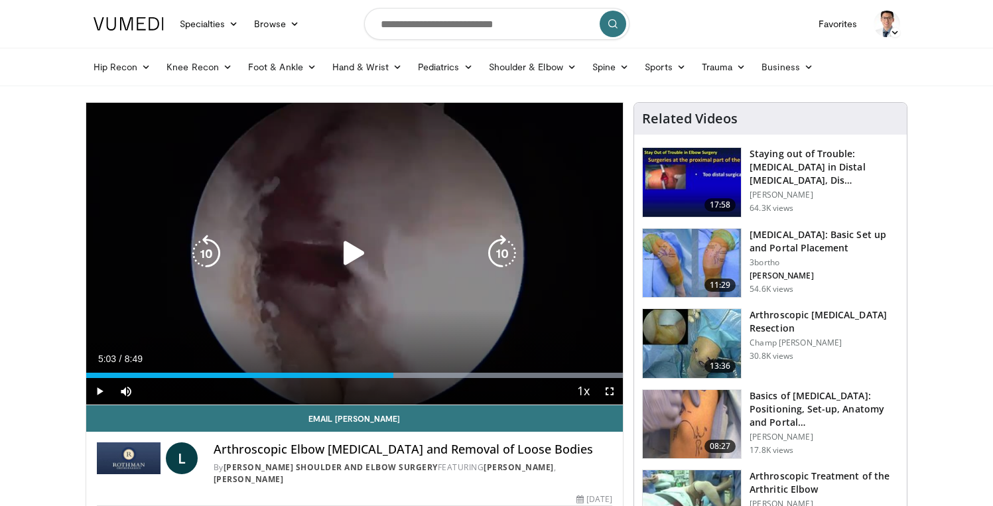
click at [378, 336] on div "10 seconds Tap to unmute" at bounding box center [354, 254] width 537 height 302
click at [397, 340] on div "10 seconds Tap to unmute" at bounding box center [354, 254] width 537 height 302
click at [416, 322] on div "10 seconds Tap to unmute" at bounding box center [354, 254] width 537 height 302
click at [359, 259] on icon "Video Player" at bounding box center [354, 253] width 37 height 37
click at [351, 259] on icon "Video Player" at bounding box center [354, 253] width 37 height 37
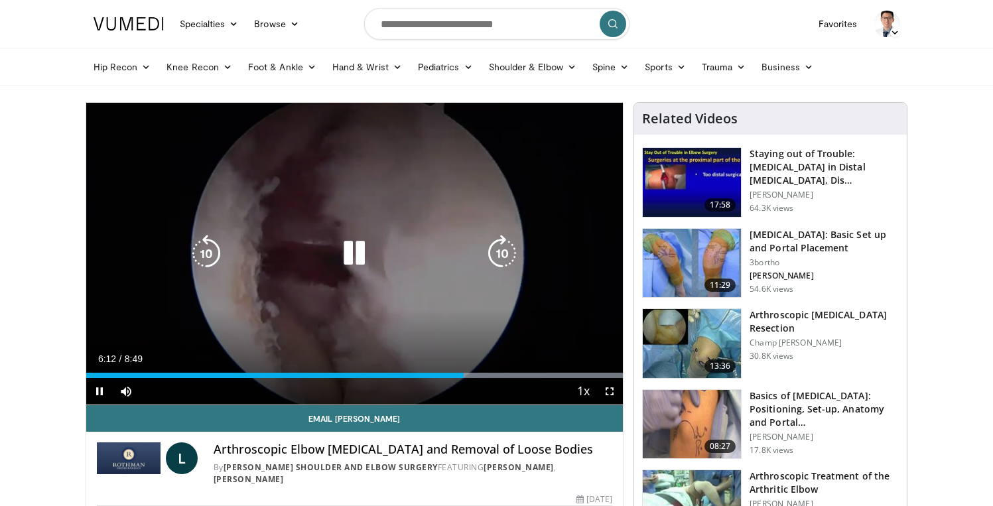
click at [353, 266] on icon "Video Player" at bounding box center [354, 253] width 37 height 37
click at [354, 252] on icon "Video Player" at bounding box center [354, 253] width 37 height 37
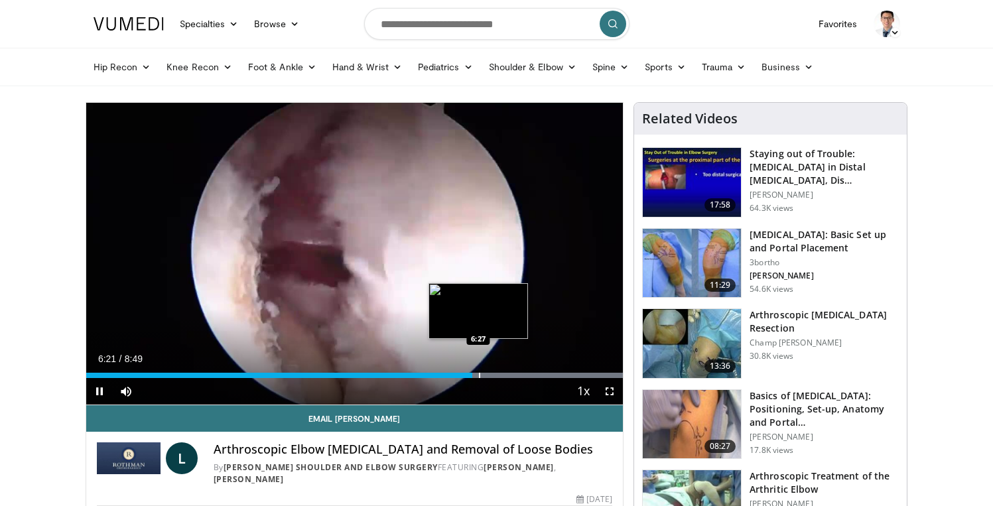
click at [480, 376] on div "Progress Bar" at bounding box center [479, 375] width 1 height 5
click at [471, 374] on div "Loaded : 99.99% 6:29 6:20" at bounding box center [354, 375] width 537 height 5
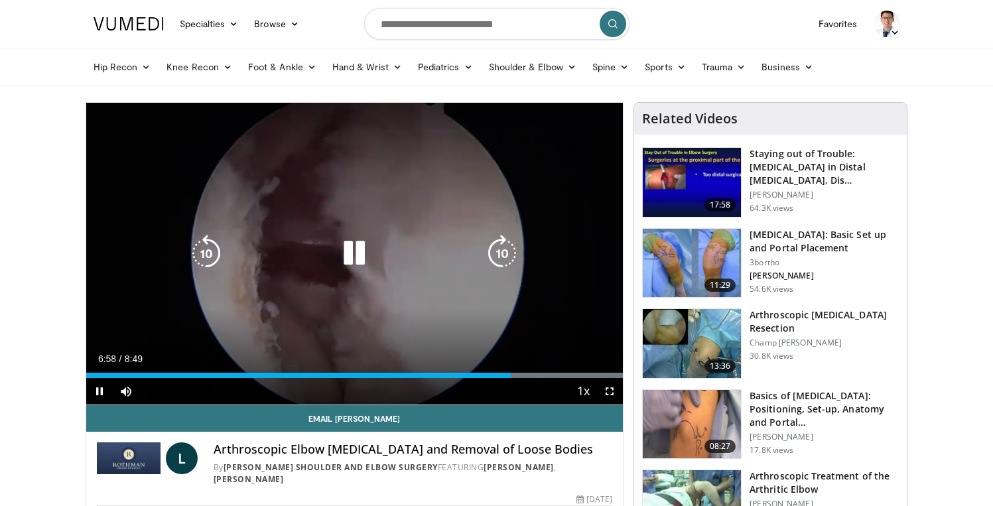
click at [362, 253] on icon "Video Player" at bounding box center [354, 253] width 37 height 37
click at [345, 276] on div "10 seconds Tap to unmute" at bounding box center [354, 254] width 537 height 302
click at [349, 269] on icon "Video Player" at bounding box center [354, 253] width 37 height 37
click at [344, 285] on div "10 seconds Tap to unmute" at bounding box center [354, 254] width 537 height 302
click at [328, 238] on div "10 seconds Tap to unmute" at bounding box center [354, 254] width 537 height 302
